Goal: Find specific page/section: Locate a particular part of the current website

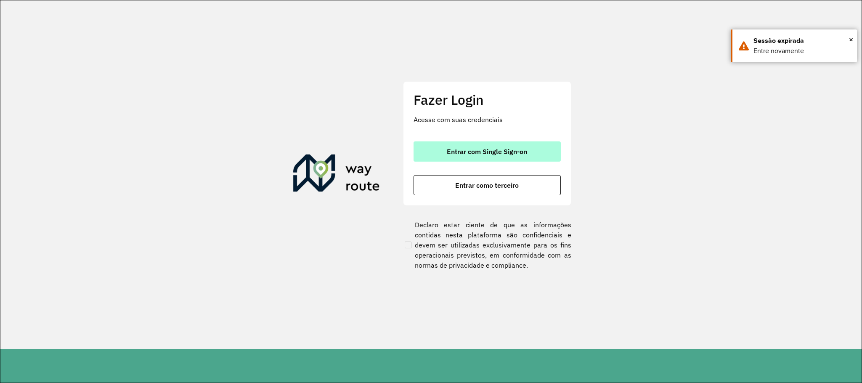
click at [454, 148] on span "Entrar com Single Sign-on" at bounding box center [487, 151] width 80 height 7
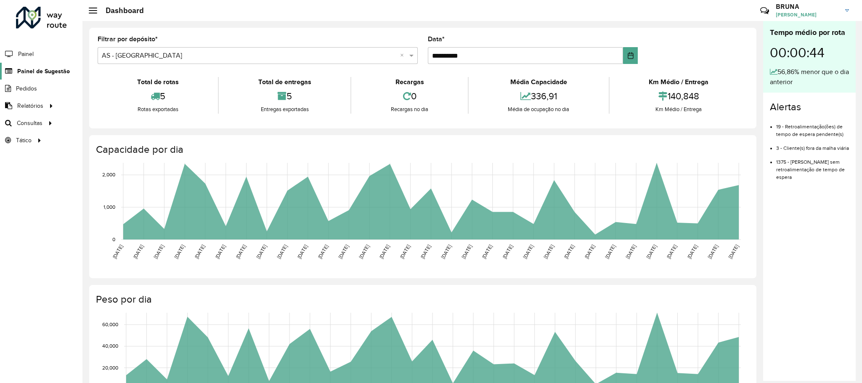
click at [37, 66] on link "Painel de Sugestão" at bounding box center [35, 71] width 70 height 17
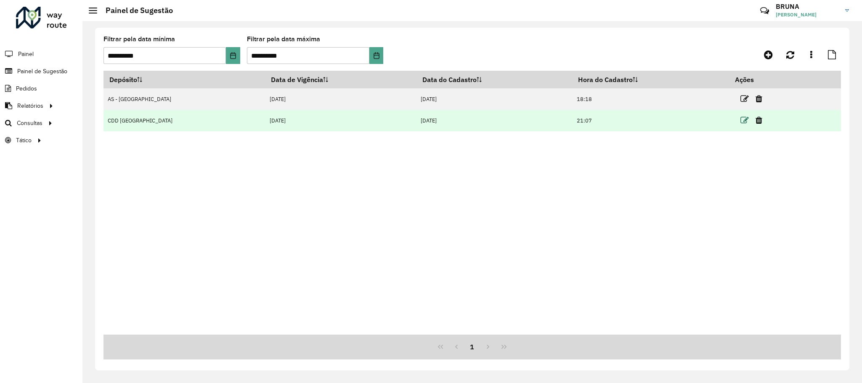
click at [740, 121] on icon at bounding box center [744, 120] width 8 height 8
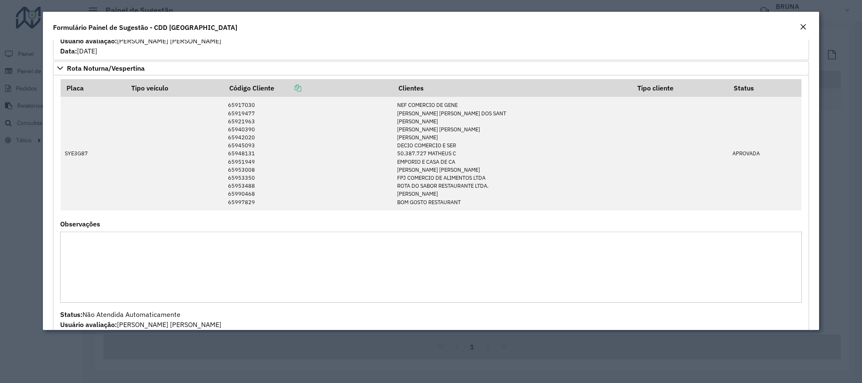
scroll to position [1365, 0]
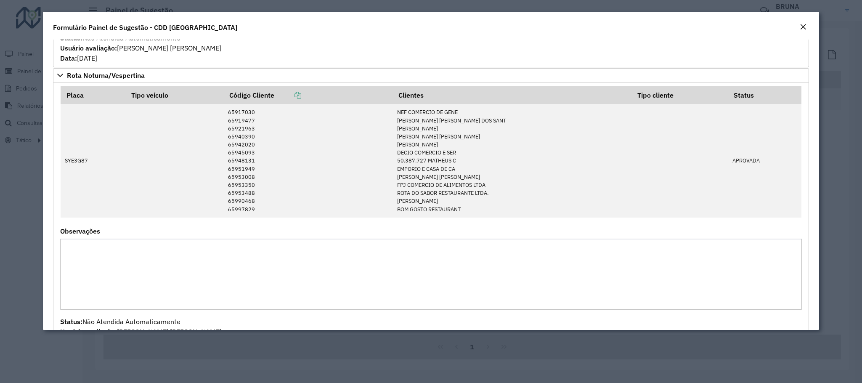
drag, startPoint x: 470, startPoint y: 265, endPoint x: 430, endPoint y: 267, distance: 39.1
click at [430, 267] on textarea "Observações" at bounding box center [430, 274] width 741 height 71
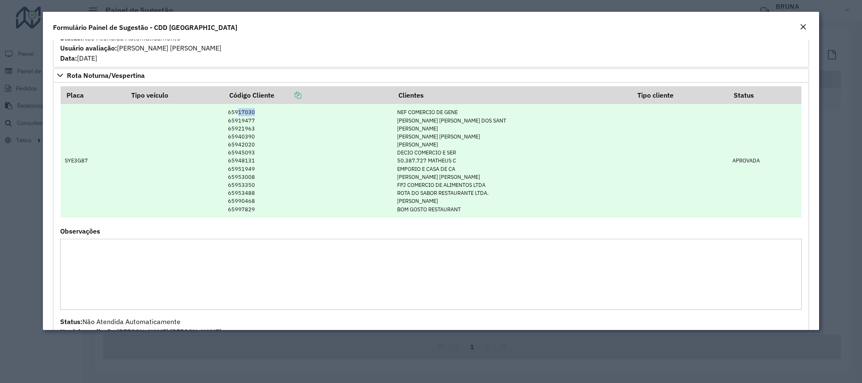
drag, startPoint x: 260, startPoint y: 123, endPoint x: 245, endPoint y: 123, distance: 15.6
click at [245, 123] on td "65917030 65919477 65921963 65940390 65942020 65945093 65948131 65951949 6595300…" at bounding box center [308, 161] width 169 height 114
copy td "17030"
